Goal: Task Accomplishment & Management: Complete application form

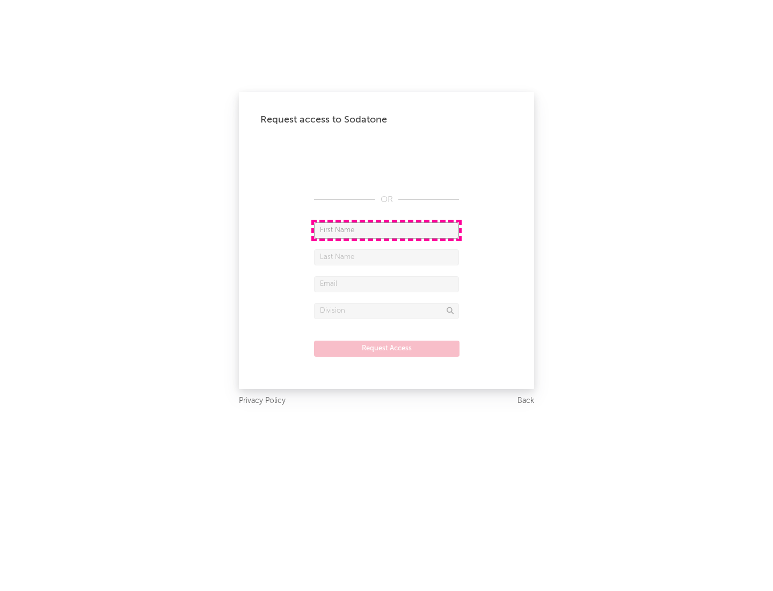
click at [387, 230] on input "text" at bounding box center [386, 230] width 145 height 16
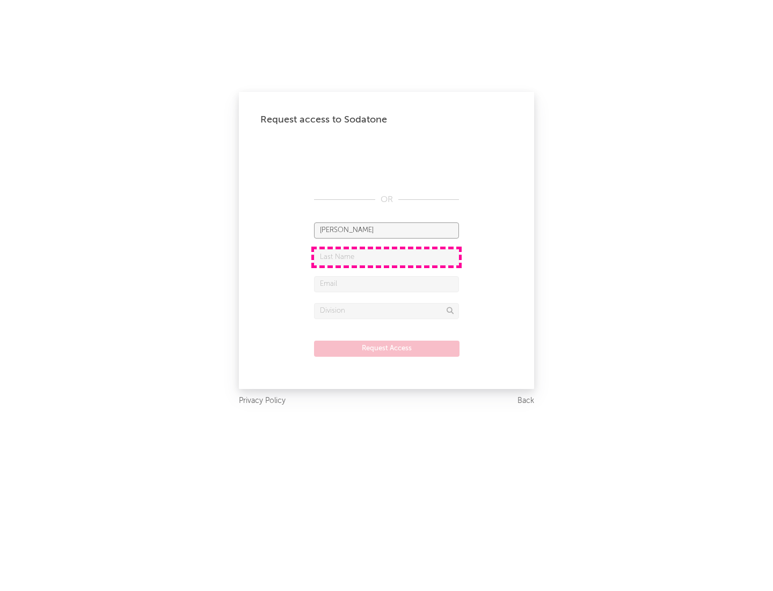
type input "[PERSON_NAME]"
click at [387, 257] on input "text" at bounding box center [386, 257] width 145 height 16
type input "[PERSON_NAME]"
click at [387, 284] on input "text" at bounding box center [386, 284] width 145 height 16
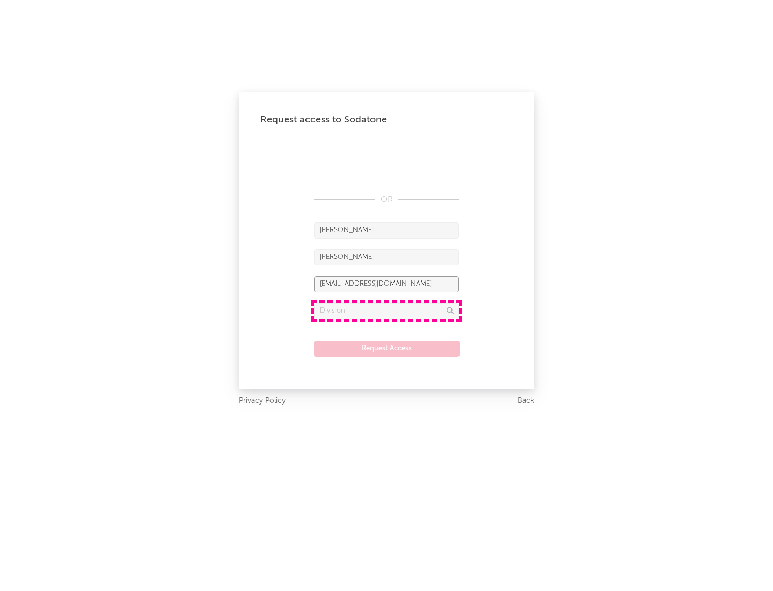
type input "[EMAIL_ADDRESS][DOMAIN_NAME]"
click at [387, 310] on input "text" at bounding box center [386, 311] width 145 height 16
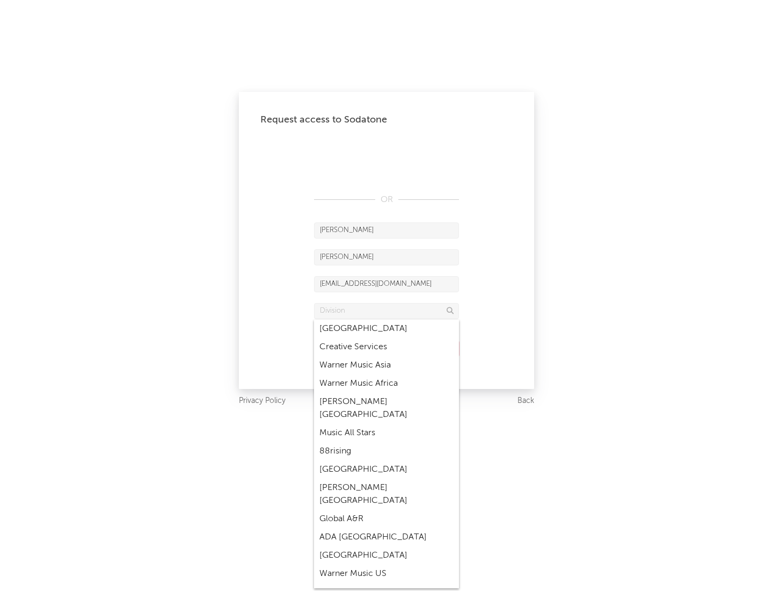
click at [387, 424] on div "Music All Stars" at bounding box center [386, 433] width 145 height 18
type input "Music All Stars"
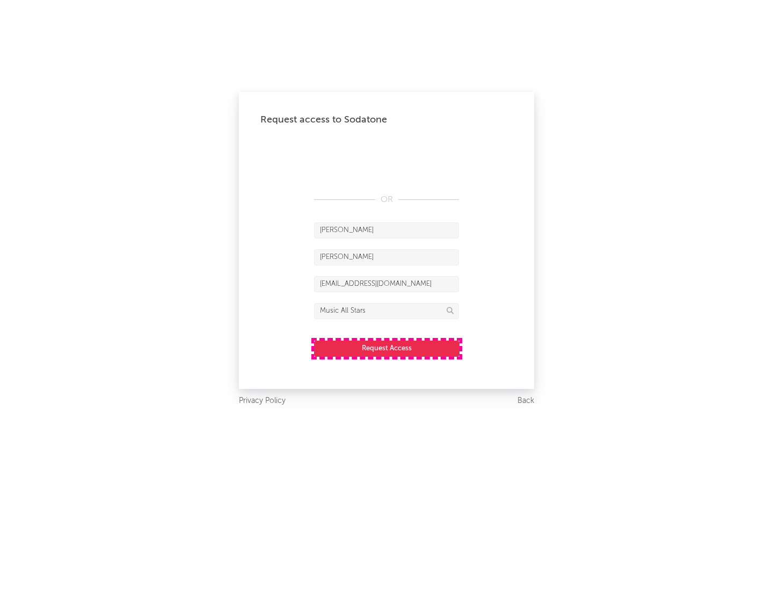
click at [387, 348] on button "Request Access" at bounding box center [387, 348] width 146 height 16
